Goal: Transaction & Acquisition: Purchase product/service

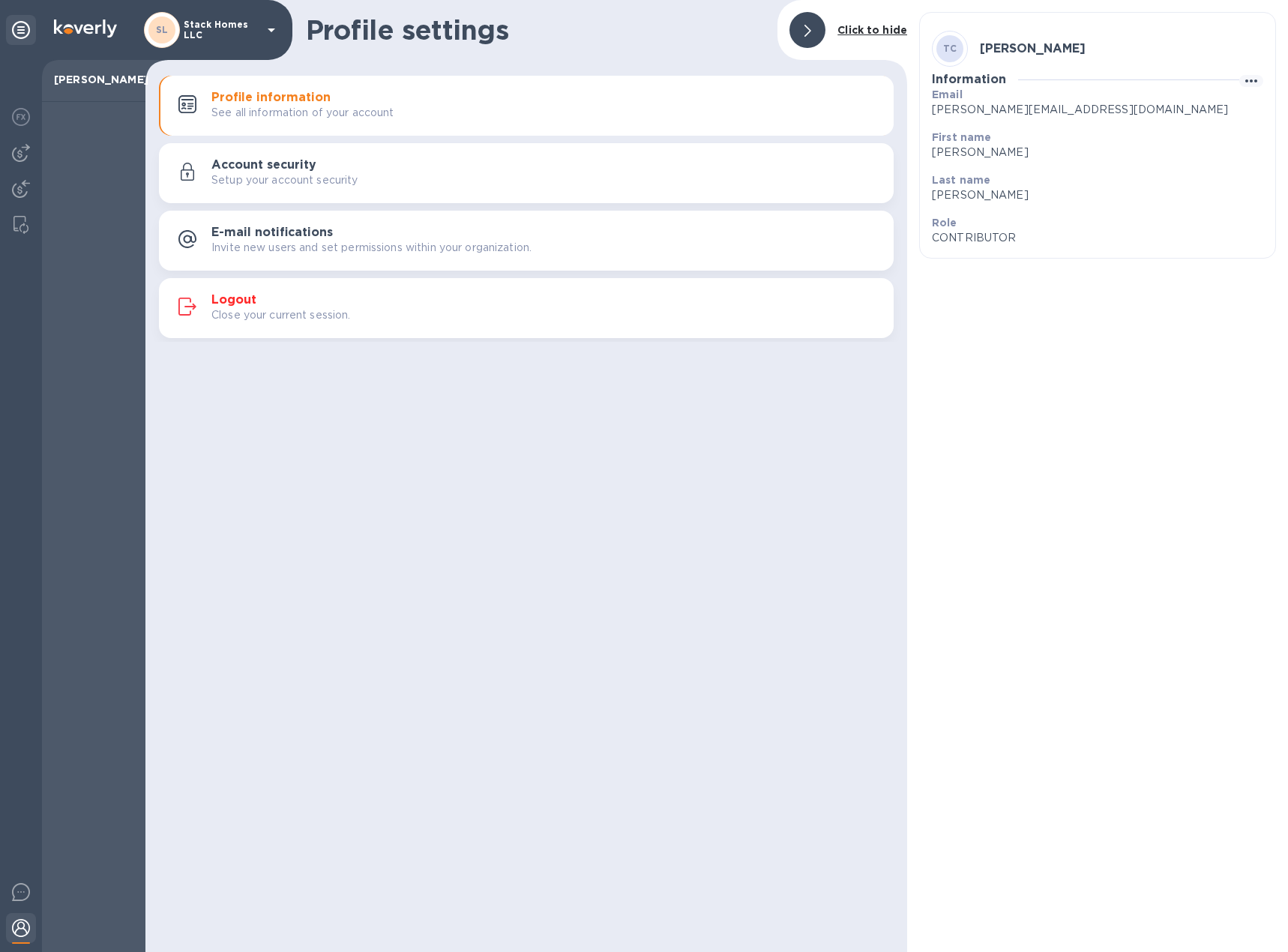
click at [812, 40] on div at bounding box center [808, 30] width 36 height 36
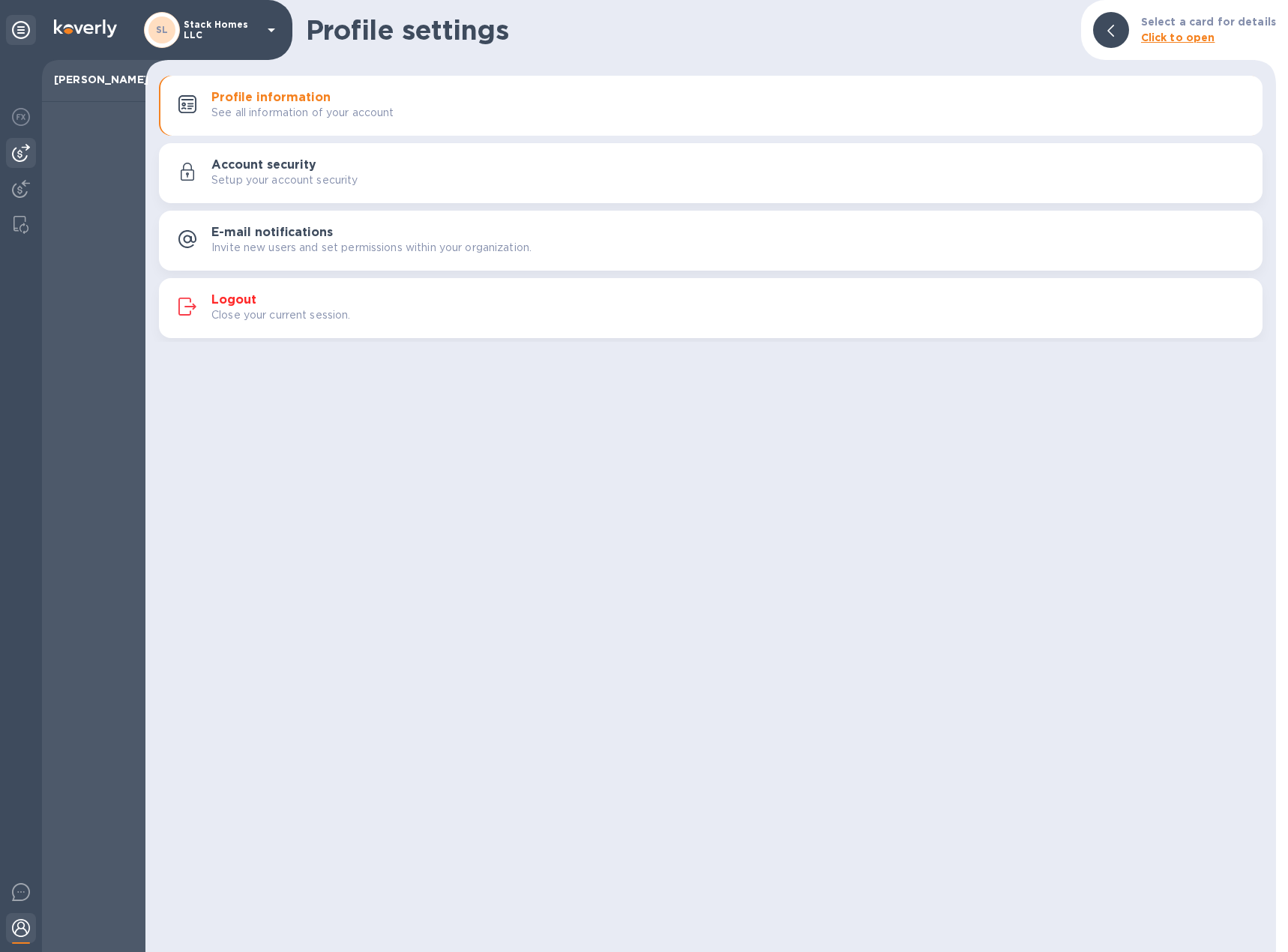
click at [15, 153] on img at bounding box center [21, 152] width 18 height 18
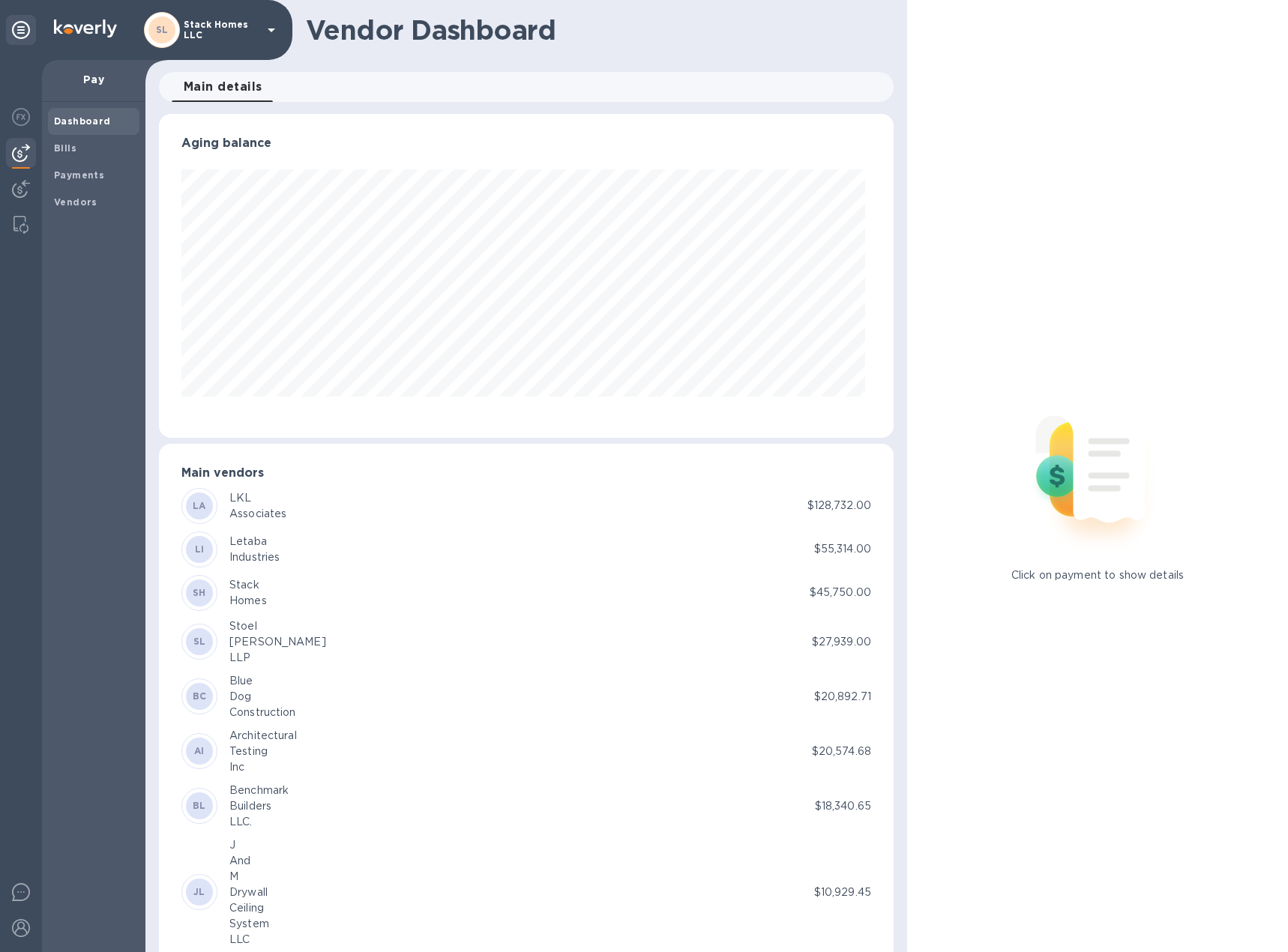
scroll to position [324, 729]
click at [71, 146] on b "Bills" at bounding box center [65, 147] width 22 height 11
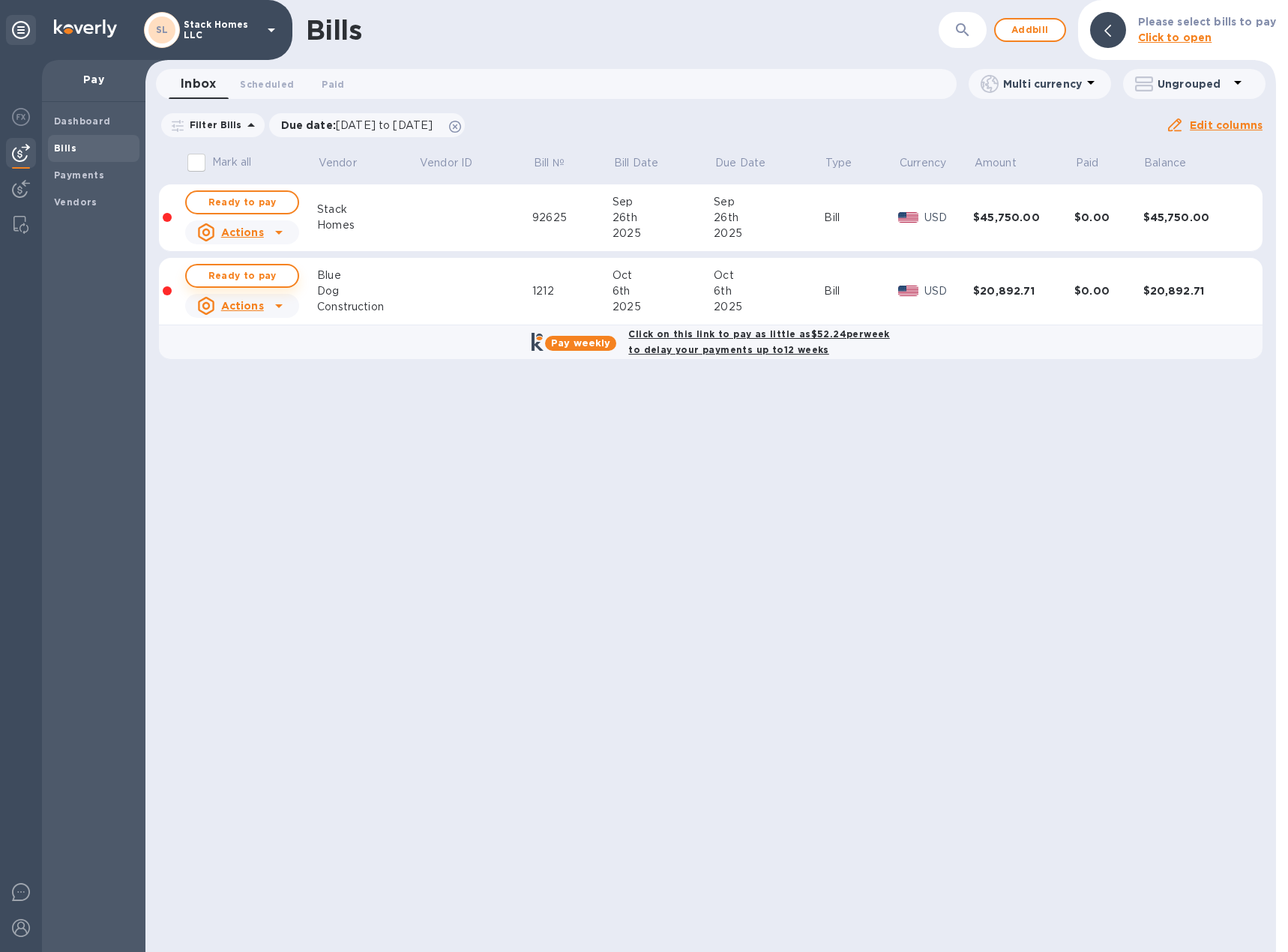
click at [259, 271] on span "Ready to pay" at bounding box center [242, 276] width 87 height 18
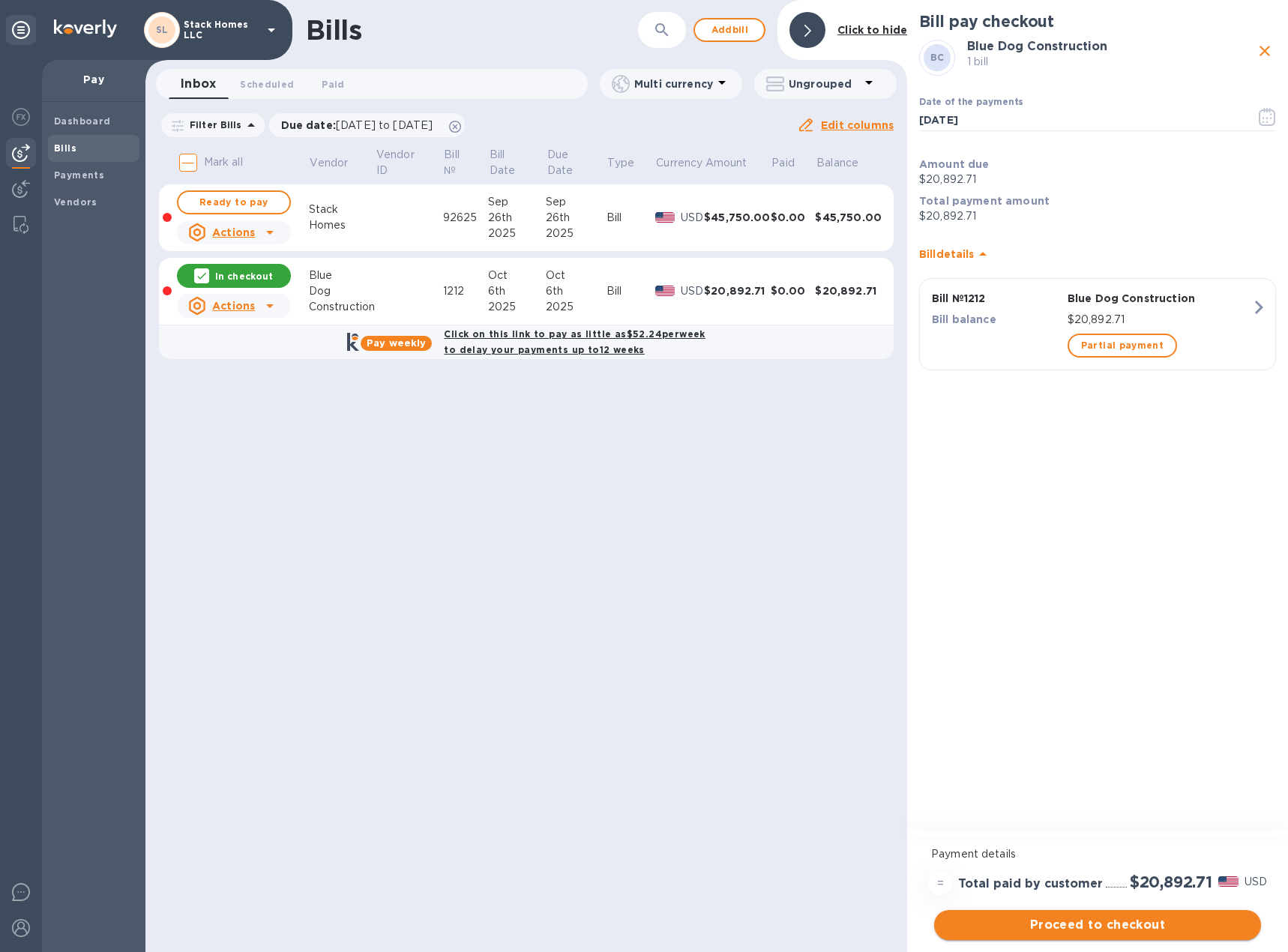
click at [1089, 931] on span "Proceed to checkout" at bounding box center [1098, 925] width 303 height 18
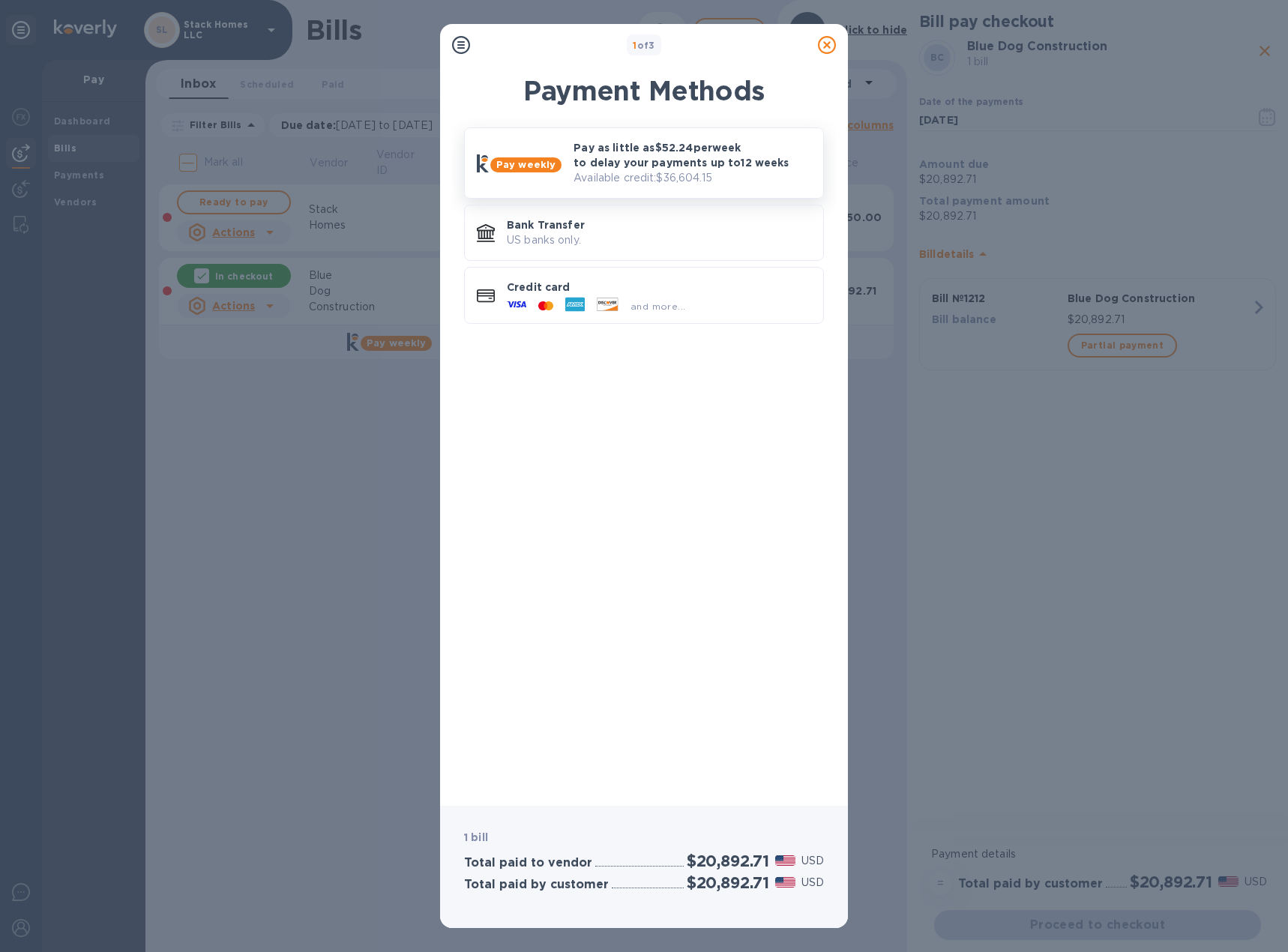
click at [678, 191] on div "Pay as little as $52.24 per week to delay your payments up to 12 weeks Availabl…" at bounding box center [692, 163] width 249 height 57
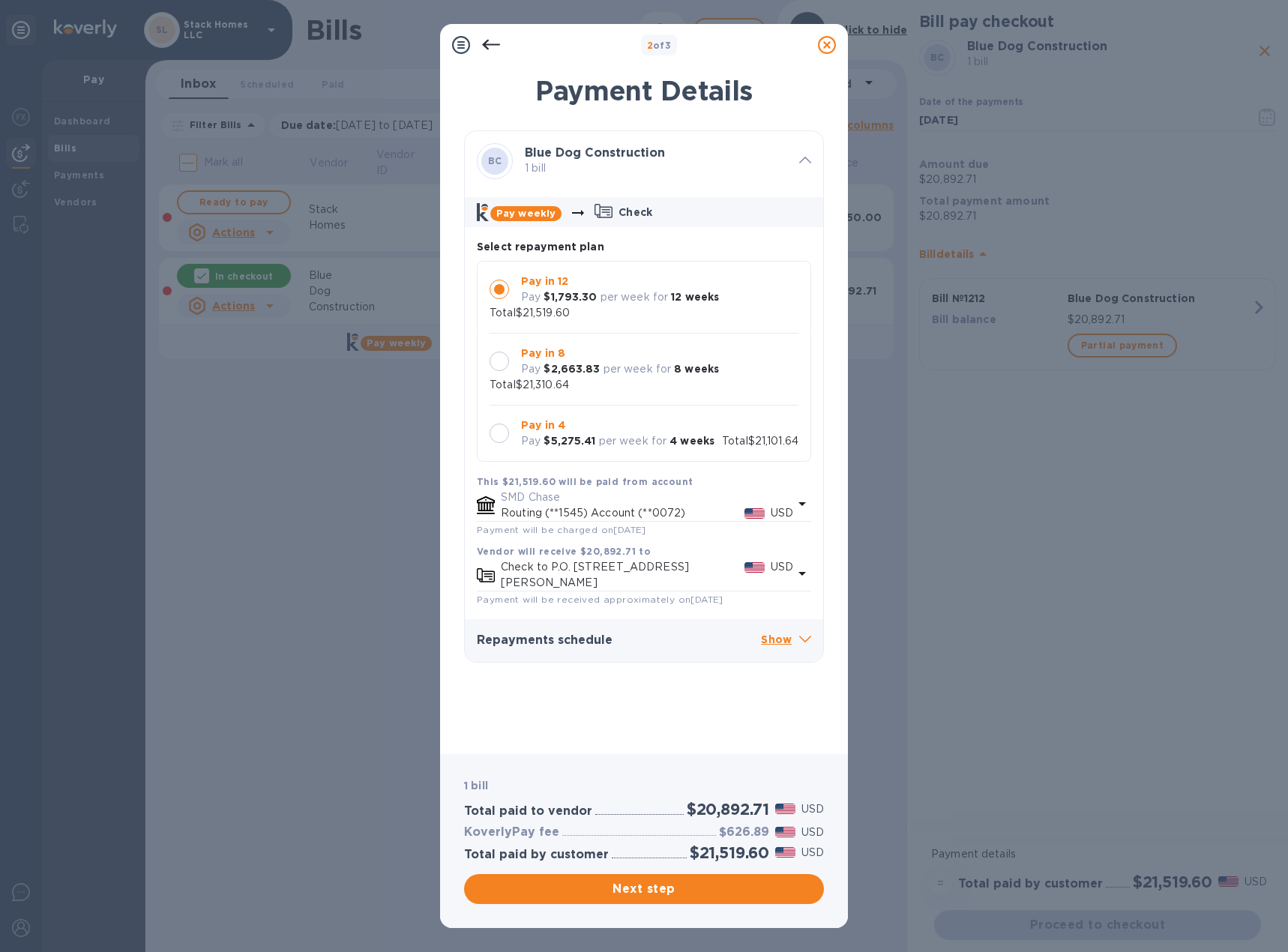
click at [506, 358] on div at bounding box center [499, 361] width 20 height 20
click at [496, 293] on div at bounding box center [499, 289] width 20 height 20
click at [641, 883] on span "Next step" at bounding box center [644, 889] width 336 height 18
